Goal: Information Seeking & Learning: Learn about a topic

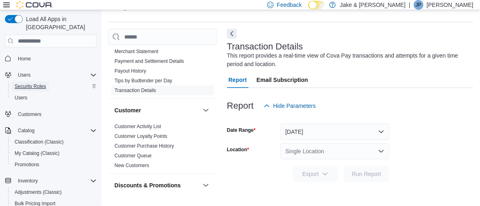
scroll to position [131, 0]
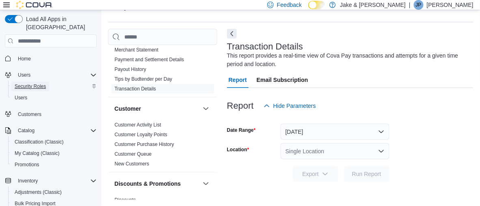
click at [24, 83] on span "Security Roles" at bounding box center [30, 86] width 31 height 7
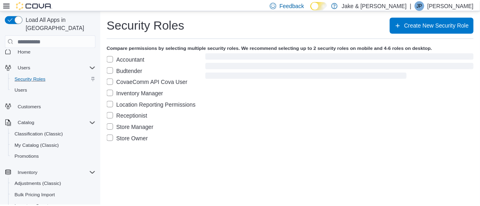
scroll to position [8, 0]
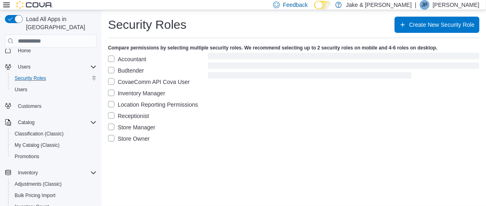
click at [111, 61] on label "Accountant" at bounding box center [127, 59] width 38 height 10
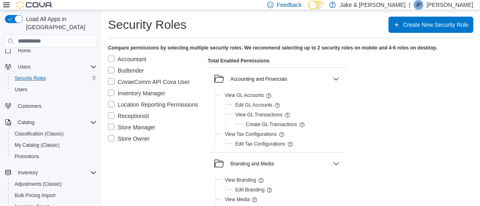
drag, startPoint x: 109, startPoint y: 128, endPoint x: 110, endPoint y: 141, distance: 13.8
click at [109, 128] on label "Store Manager" at bounding box center [132, 128] width 48 height 10
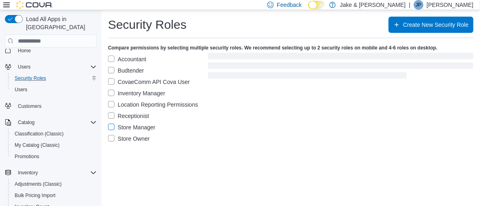
scroll to position [0, 0]
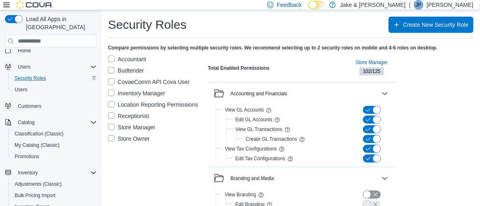
click at [109, 139] on label "Store Owner" at bounding box center [129, 139] width 42 height 10
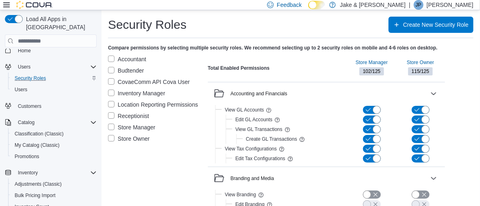
scroll to position [287, 0]
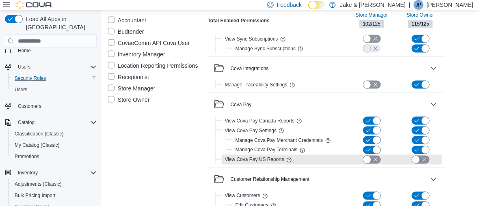
click at [377, 157] on button "button" at bounding box center [372, 160] width 18 height 8
click at [426, 157] on button "button" at bounding box center [421, 160] width 18 height 8
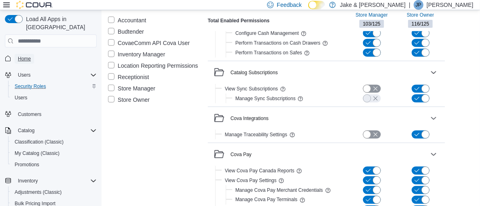
scroll to position [233, 0]
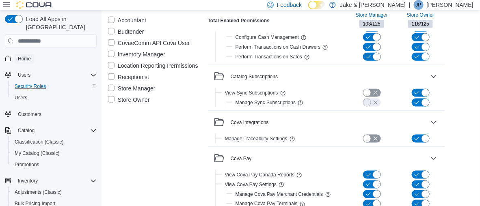
click at [28, 56] on span "Home" at bounding box center [24, 59] width 13 height 7
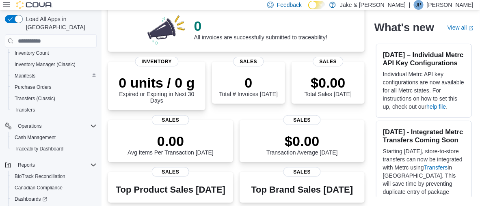
scroll to position [163, 0]
click at [25, 162] on span "Reports" at bounding box center [26, 165] width 17 height 7
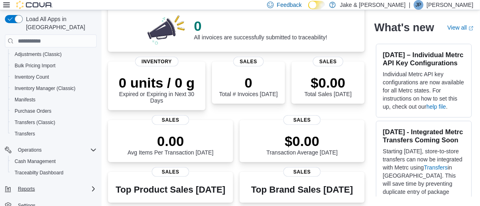
scroll to position [137, 0]
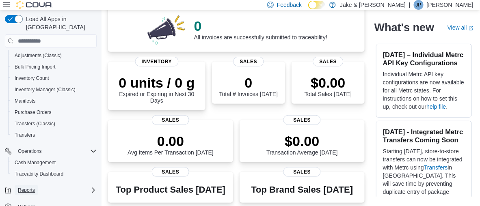
click at [27, 186] on span "Reports" at bounding box center [26, 191] width 17 height 10
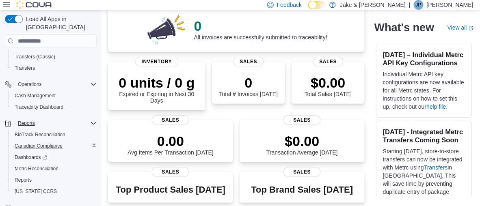
scroll to position [205, 0]
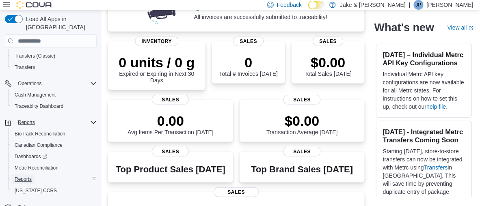
click at [25, 176] on span "Reports" at bounding box center [23, 179] width 17 height 7
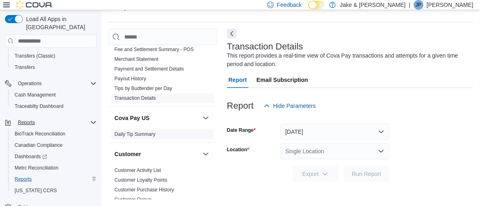
scroll to position [122, 0]
click at [137, 132] on link "Daily Tip Summary" at bounding box center [135, 135] width 41 height 6
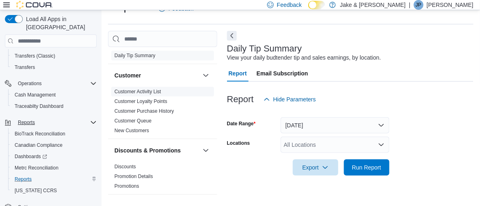
scroll to position [203, 0]
click at [145, 89] on link "Customer Activity List" at bounding box center [138, 92] width 47 height 6
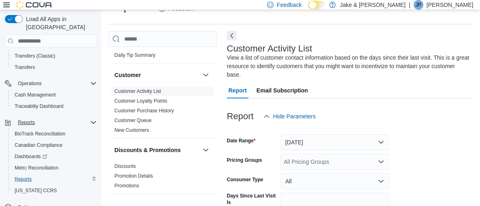
scroll to position [27, 0]
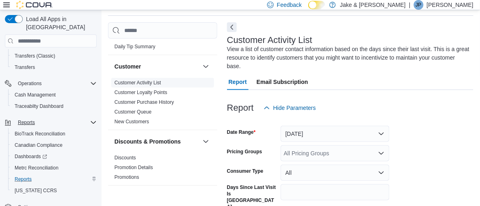
drag, startPoint x: 148, startPoint y: 85, endPoint x: 150, endPoint y: 80, distance: 5.8
click at [148, 90] on link "Customer Loyalty Points" at bounding box center [141, 93] width 53 height 6
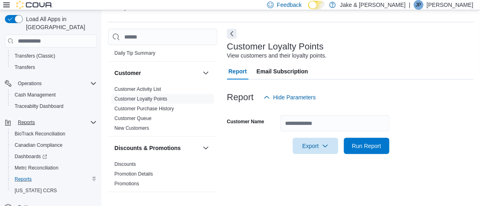
scroll to position [19, 0]
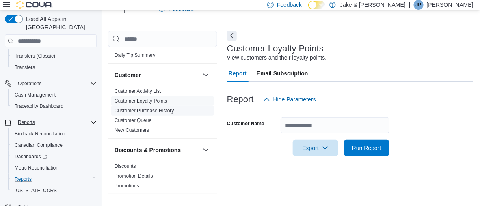
click at [142, 108] on link "Customer Purchase History" at bounding box center [145, 111] width 60 height 6
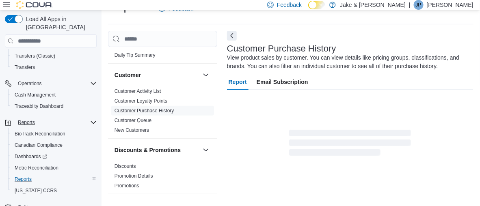
scroll to position [27, 0]
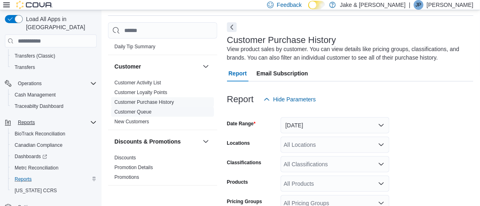
click at [136, 109] on link "Customer Queue" at bounding box center [133, 112] width 37 height 6
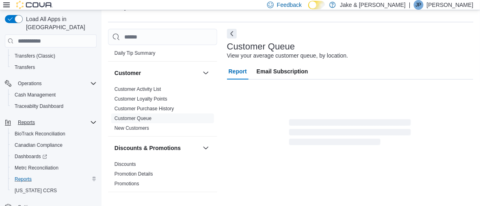
scroll to position [19, 0]
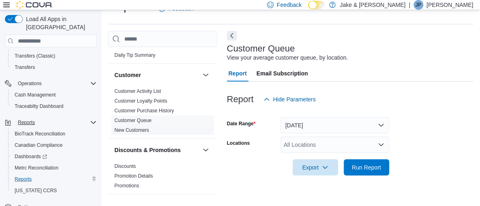
click at [133, 128] on link "New Customers" at bounding box center [132, 131] width 35 height 6
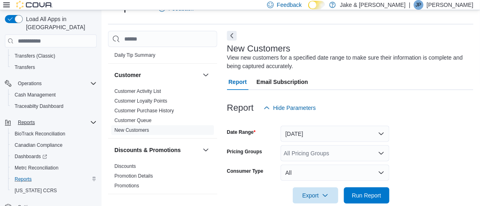
scroll to position [27, 0]
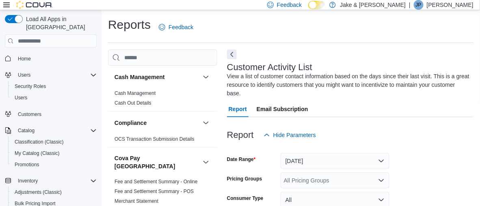
scroll to position [27, 0]
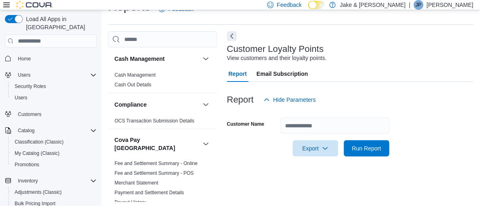
scroll to position [19, 0]
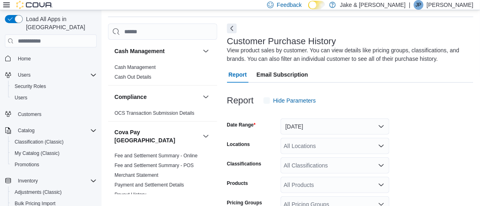
scroll to position [27, 0]
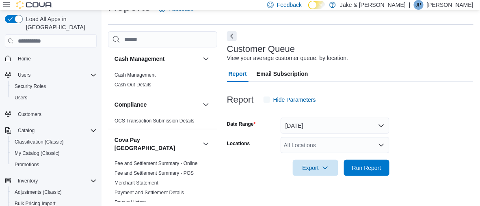
scroll to position [19, 0]
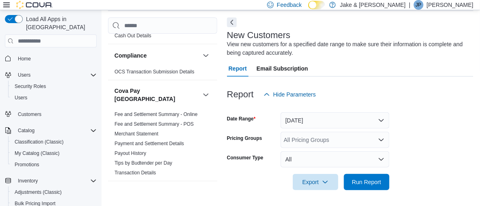
scroll to position [50, 0]
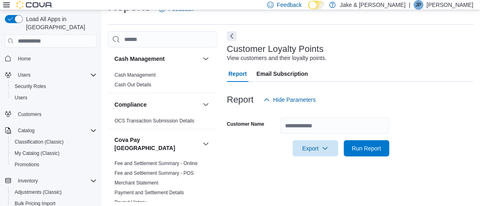
scroll to position [19, 0]
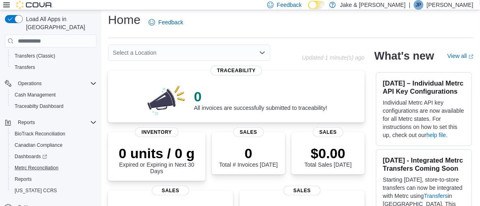
scroll to position [6, 0]
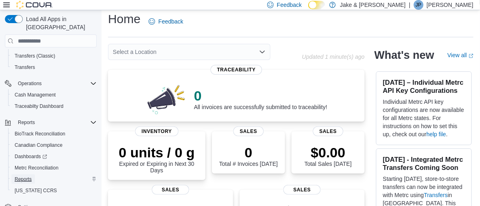
click at [25, 176] on span "Reports" at bounding box center [23, 179] width 17 height 7
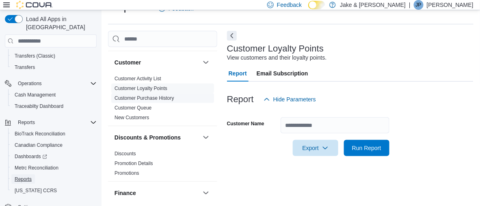
scroll to position [216, 0]
click at [128, 151] on link "Discounts" at bounding box center [126, 154] width 22 height 6
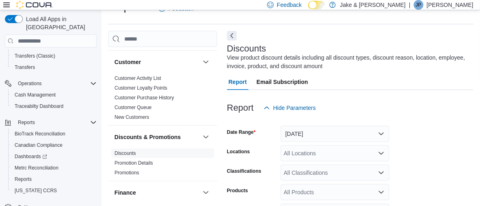
scroll to position [27, 0]
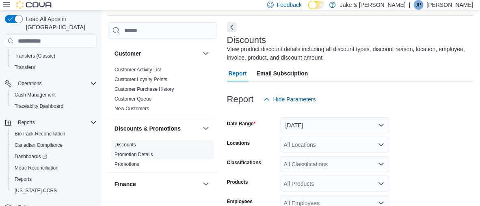
click at [136, 152] on link "Promotion Details" at bounding box center [134, 155] width 39 height 6
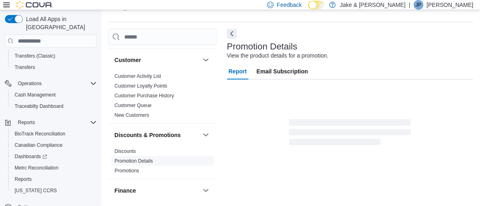
scroll to position [19, 0]
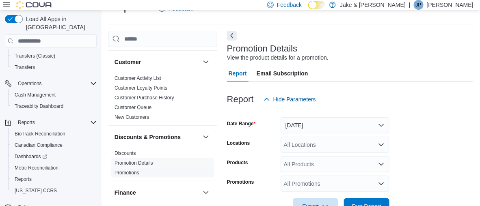
click at [130, 170] on link "Promotions" at bounding box center [127, 173] width 25 height 6
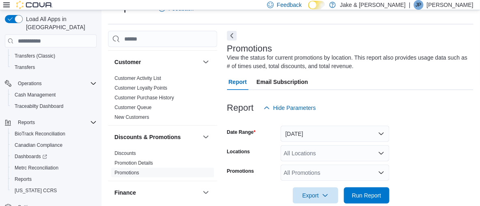
scroll to position [27, 0]
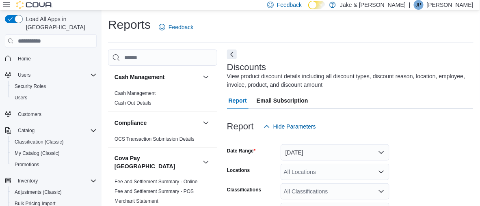
scroll to position [27, 0]
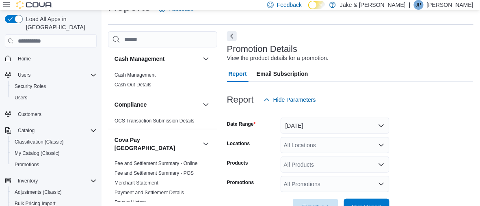
scroll to position [19, 0]
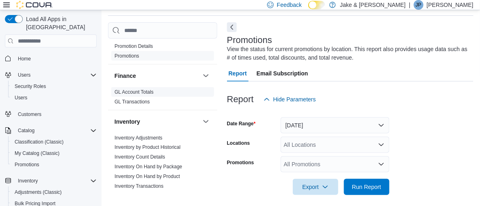
scroll to position [324, 0]
click at [139, 90] on link "GL Account Totals" at bounding box center [134, 93] width 39 height 6
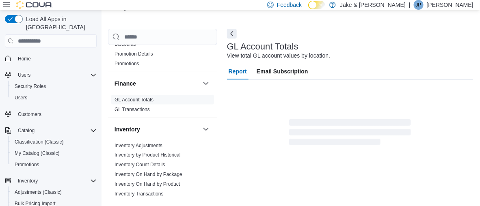
scroll to position [19, 0]
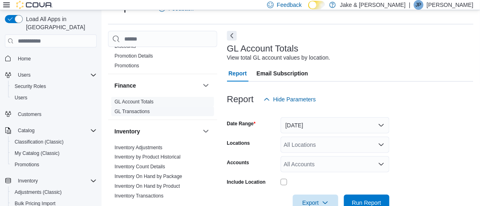
click at [136, 109] on link "GL Transactions" at bounding box center [132, 112] width 35 height 6
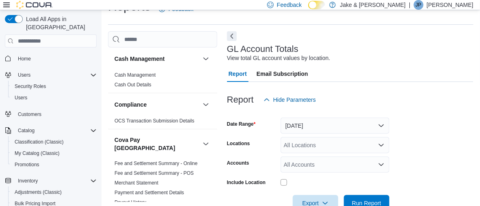
scroll to position [19, 0]
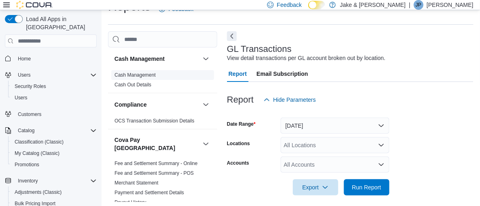
scroll to position [19, 0]
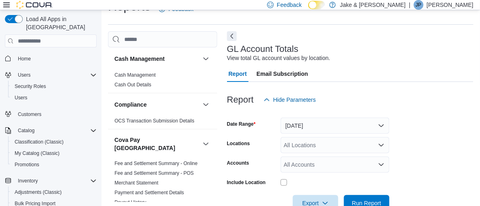
scroll to position [19, 0]
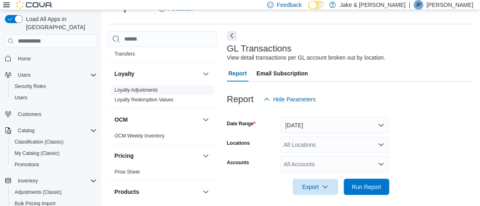
scroll to position [524, 0]
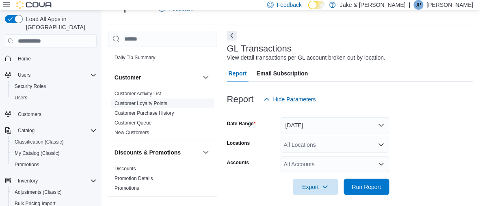
click at [149, 101] on link "Customer Loyalty Points" at bounding box center [141, 104] width 53 height 6
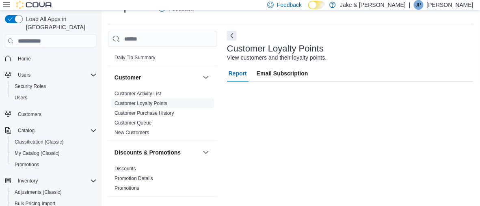
scroll to position [200, 0]
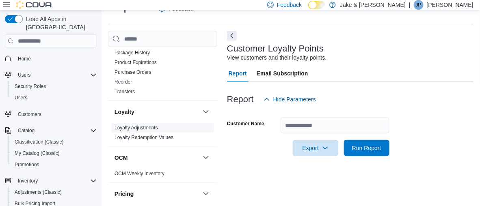
click at [141, 124] on span "Loyalty Adjustments" at bounding box center [162, 129] width 103 height 10
drag, startPoint x: 360, startPoint y: 2, endPoint x: 145, endPoint y: 122, distance: 246.3
click at [145, 127] on link "Loyalty Adjustments" at bounding box center [136, 130] width 43 height 6
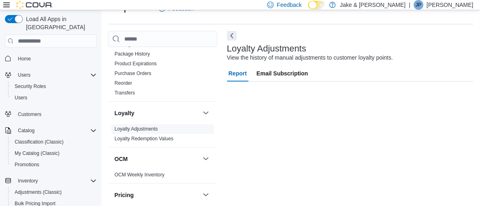
click at [145, 127] on link "Loyalty Adjustments" at bounding box center [136, 130] width 43 height 6
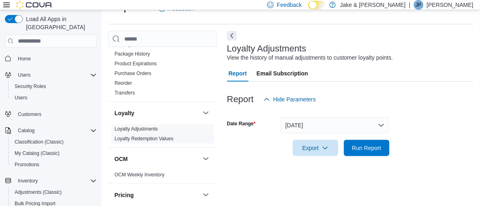
click at [148, 137] on link "Loyalty Redemption Values" at bounding box center [144, 140] width 59 height 6
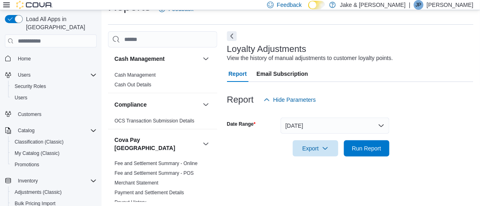
scroll to position [19, 0]
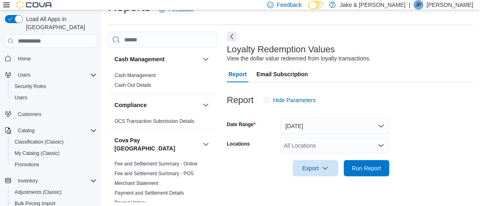
scroll to position [19, 0]
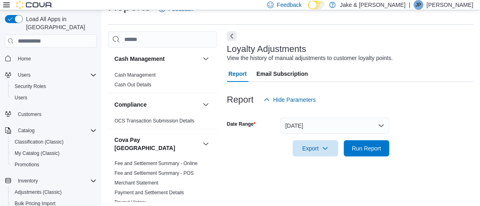
scroll to position [19, 0]
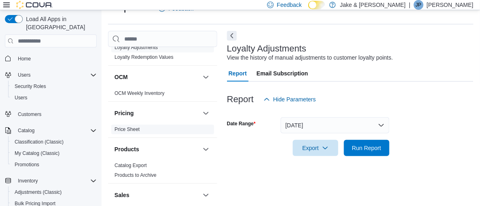
click at [132, 127] on link "Price Sheet" at bounding box center [127, 130] width 25 height 6
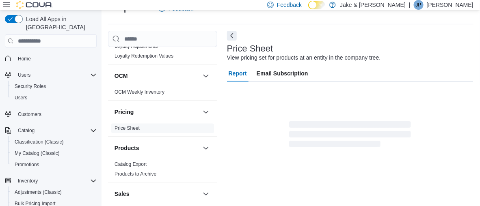
scroll to position [569, 0]
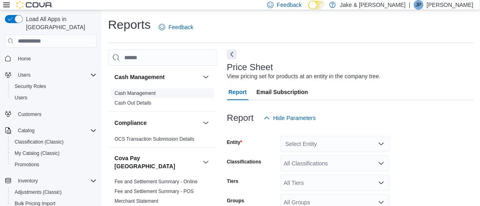
scroll to position [19, 0]
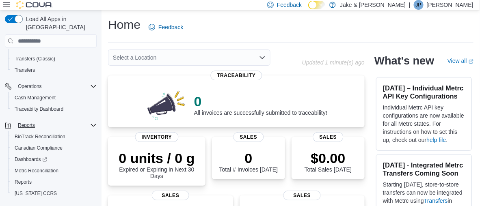
scroll to position [203, 0]
click at [30, 178] on span "Reports" at bounding box center [23, 181] width 17 height 7
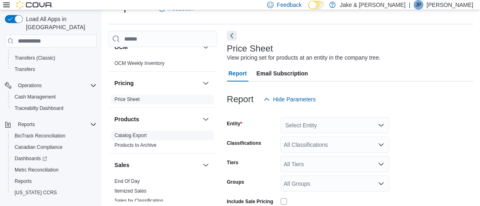
scroll to position [597, 0]
click at [139, 133] on link "Catalog Export" at bounding box center [131, 136] width 32 height 6
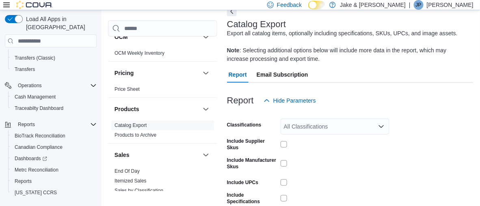
scroll to position [44, 0]
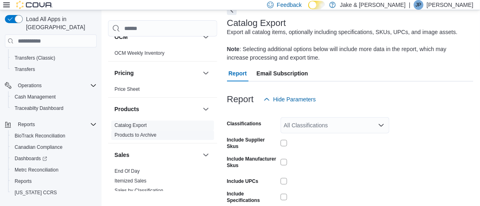
click at [143, 132] on link "Products to Archive" at bounding box center [136, 135] width 42 height 6
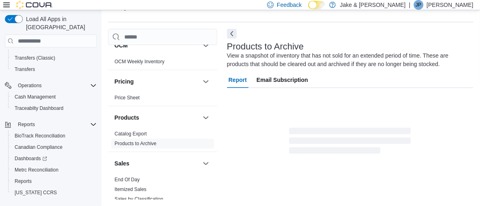
scroll to position [27, 0]
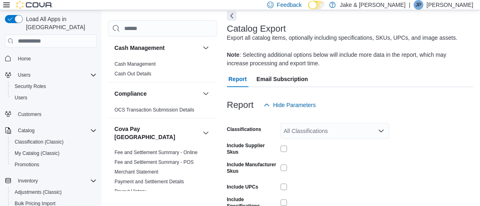
scroll to position [44, 0]
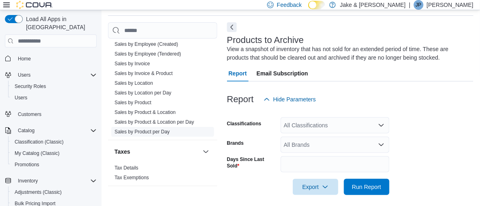
scroll to position [793, 0]
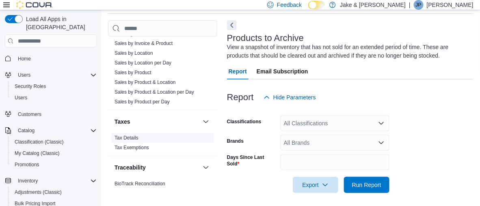
click at [125, 135] on link "Tax Details" at bounding box center [127, 138] width 24 height 6
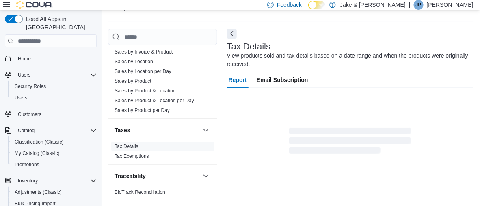
scroll to position [27, 0]
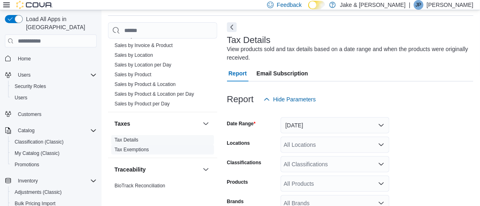
click at [139, 147] on link "Tax Exemptions" at bounding box center [132, 150] width 35 height 6
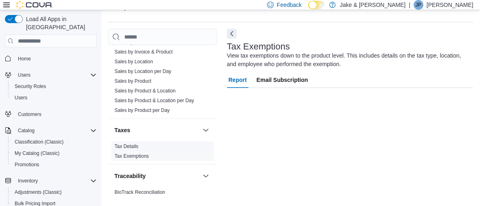
scroll to position [21, 0]
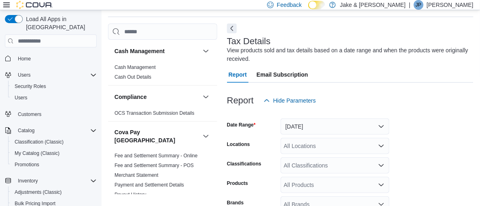
scroll to position [27, 0]
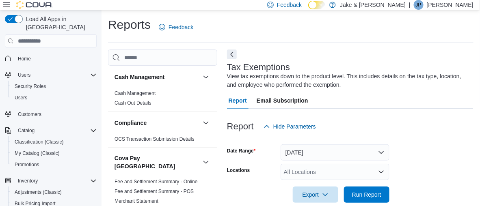
scroll to position [21, 0]
